Goal: Complete application form

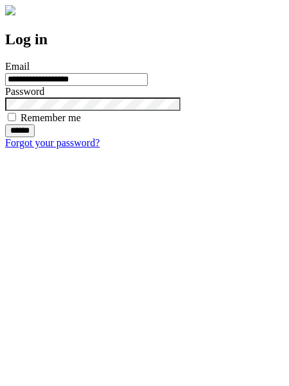
type input "**********"
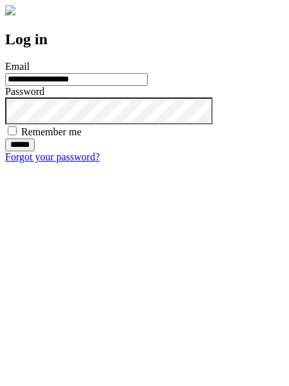
click at [35, 151] on input "******" at bounding box center [20, 145] width 30 height 13
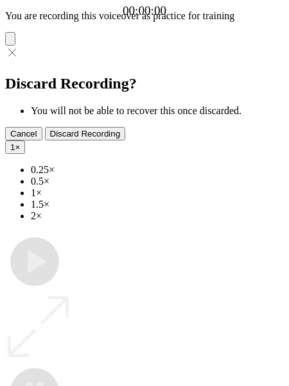
type input "**********"
